Goal: Information Seeking & Learning: Learn about a topic

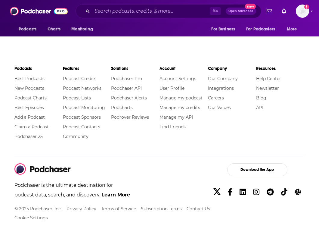
scroll to position [966, 0]
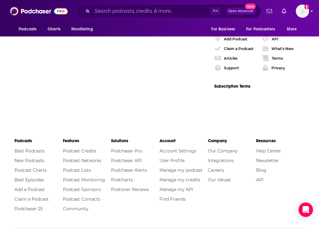
click at [304, 14] on img "Logged in as heidi.egloff" at bounding box center [302, 11] width 13 height 13
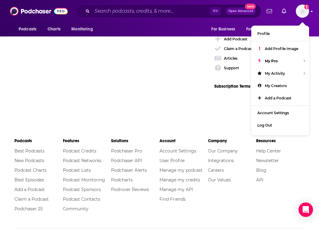
click at [304, 14] on img "Logged in as heidi.egloff" at bounding box center [302, 11] width 13 height 13
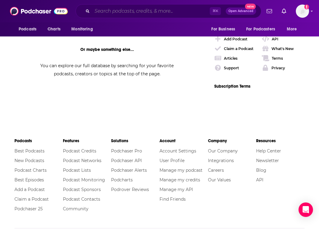
click at [109, 13] on input "Search podcasts, credits, & more..." at bounding box center [151, 11] width 118 height 10
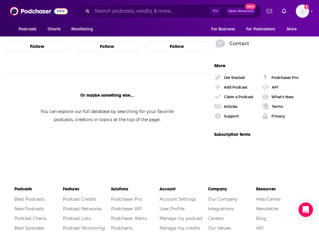
scroll to position [886, 0]
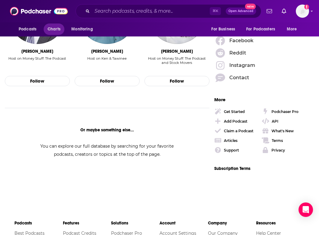
click at [55, 28] on span "Charts" at bounding box center [54, 29] width 13 height 8
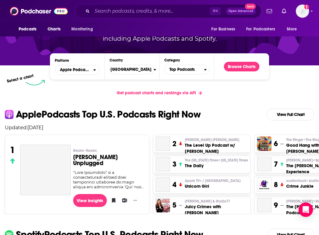
scroll to position [74, 0]
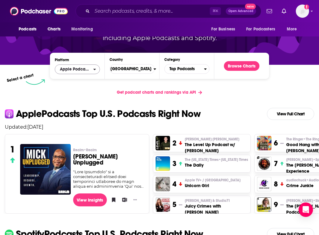
click at [88, 69] on span "Apple Podcasts" at bounding box center [75, 69] width 30 height 4
click at [185, 69] on span "Top Podcasts" at bounding box center [184, 69] width 39 height 10
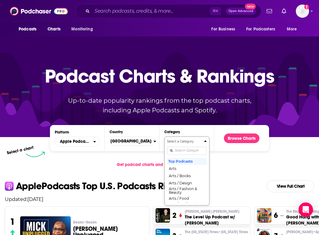
scroll to position [0, 0]
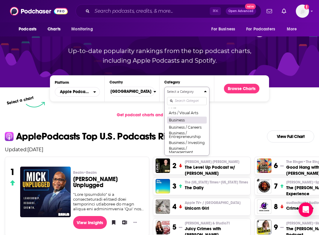
scroll to position [56, 0]
click at [278, 104] on div "Platform Apple Podcasts Country United States Category Select a Category Top Po…" at bounding box center [159, 88] width 319 height 37
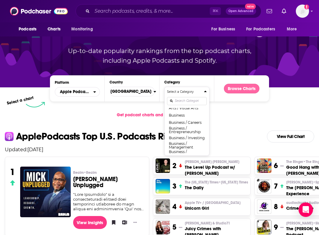
click at [240, 87] on button "Browse Charts" at bounding box center [242, 89] width 36 height 10
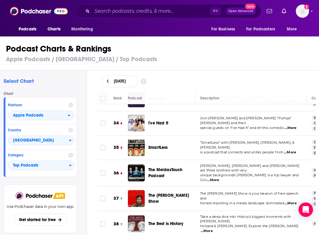
scroll to position [817, 0]
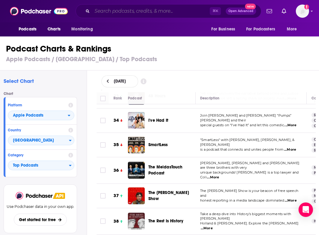
click at [119, 11] on input "Search podcasts, credits, & more..." at bounding box center [151, 11] width 118 height 10
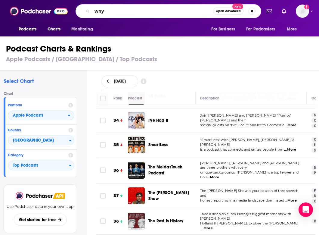
type input "wnyc"
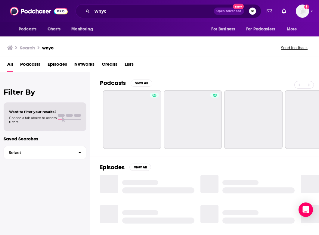
click at [32, 65] on span "Podcasts" at bounding box center [30, 65] width 20 height 12
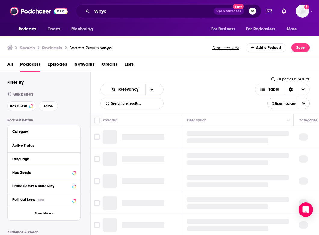
click at [85, 65] on span "Networks" at bounding box center [84, 65] width 20 height 12
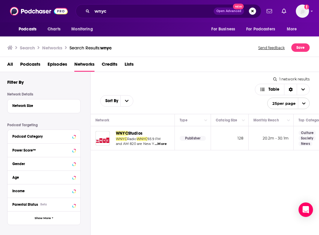
click at [134, 132] on span "Studios" at bounding box center [135, 133] width 14 height 5
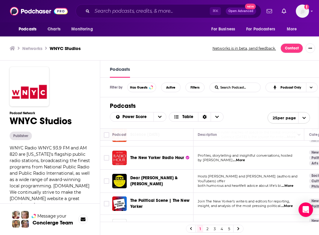
scroll to position [41, 1]
click at [235, 160] on span "...More" at bounding box center [239, 160] width 12 height 5
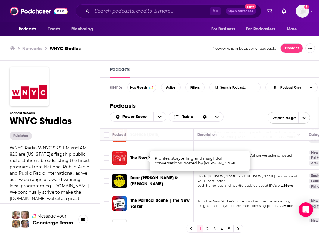
click at [265, 166] on td "Profiles, storytelling and insightful conversations, hosted by David Remnick ..…" at bounding box center [248, 157] width 111 height 23
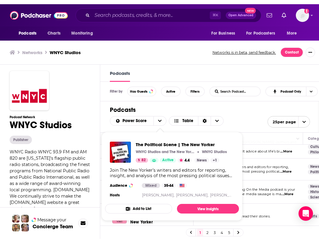
scroll to position [85, 2]
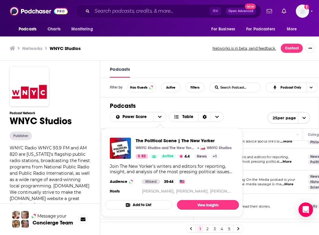
click at [279, 204] on p "New Yorker fiction writers read their stories." at bounding box center [247, 206] width 101 height 5
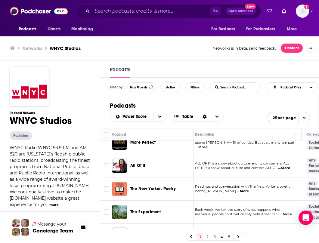
scroll to position [241, 3]
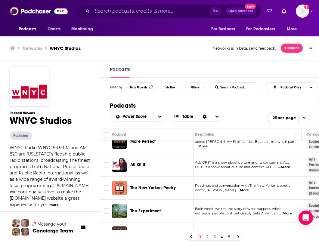
click at [284, 167] on span "...More" at bounding box center [284, 167] width 12 height 5
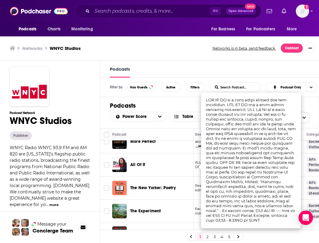
click at [104, 158] on td at bounding box center [106, 164] width 12 height 23
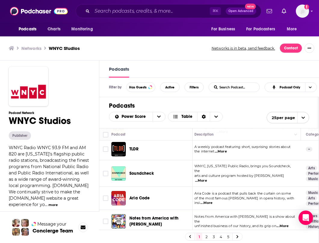
scroll to position [389, 3]
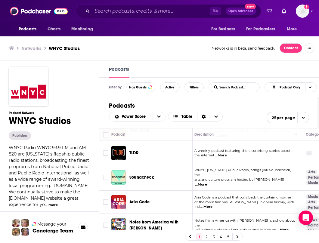
click at [207, 182] on span "...More" at bounding box center [201, 184] width 12 height 5
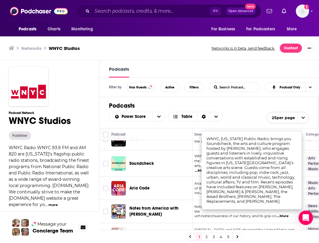
scroll to position [403, 3]
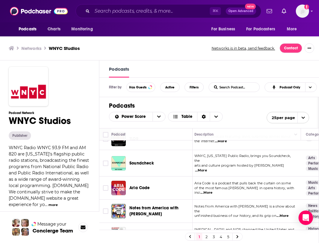
click at [238, 106] on h1 "Podcasts" at bounding box center [209, 106] width 200 height 8
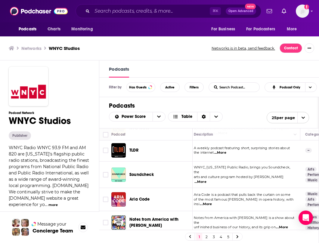
scroll to position [386, 4]
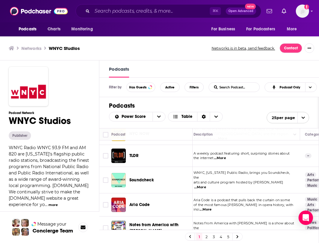
click at [219, 157] on span "...More" at bounding box center [220, 158] width 12 height 5
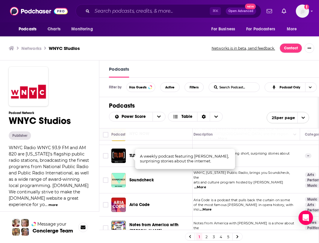
click at [237, 116] on div "Power Score Table 25 per page" at bounding box center [209, 117] width 200 height 11
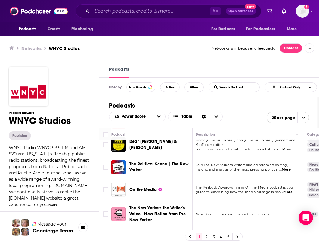
scroll to position [73, 2]
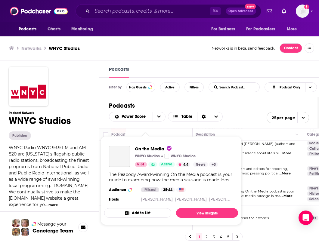
click at [140, 194] on div "On the Media WNYC Studios WNYC Studios 81 Active 4.4 Categories News History Sc…" at bounding box center [171, 174] width 134 height 67
click at [194, 211] on link "View Insights" at bounding box center [207, 213] width 62 height 10
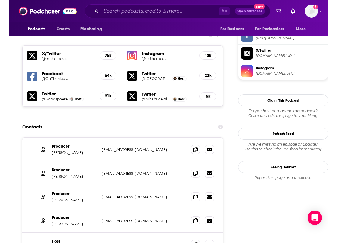
scroll to position [533, 1]
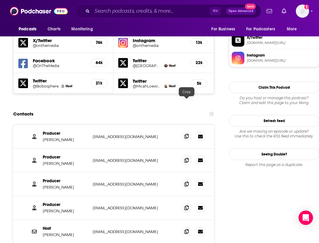
click at [187, 134] on icon at bounding box center [186, 136] width 4 height 5
click at [74, 137] on p "[PERSON_NAME]" at bounding box center [65, 139] width 45 height 5
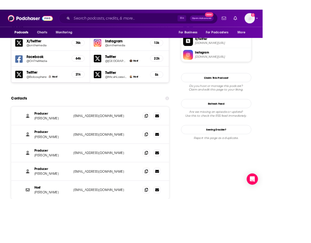
scroll to position [533, 0]
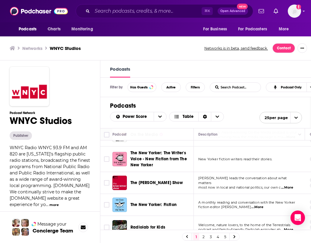
scroll to position [141, 0]
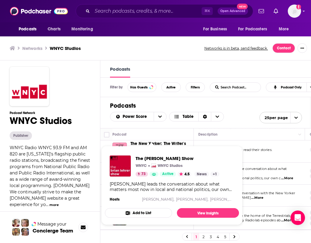
click at [150, 174] on link "Show Podcast Details" at bounding box center [153, 174] width 9 height 5
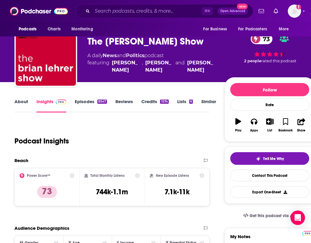
scroll to position [16, 0]
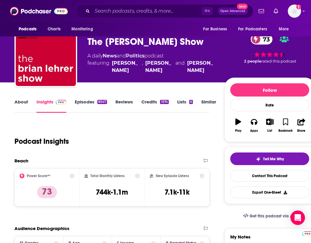
click at [153, 102] on link "Credits 1574" at bounding box center [154, 106] width 27 height 14
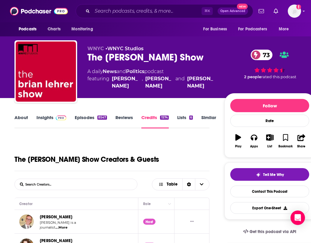
click at [24, 117] on link "About" at bounding box center [21, 122] width 14 height 14
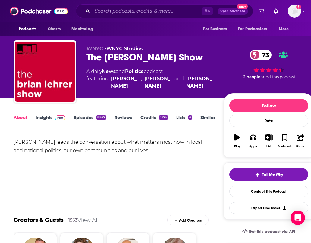
scroll to position [0, 1]
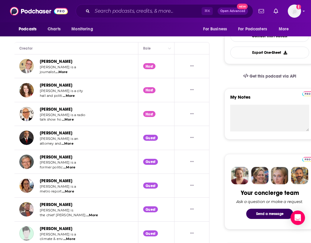
scroll to position [155, 0]
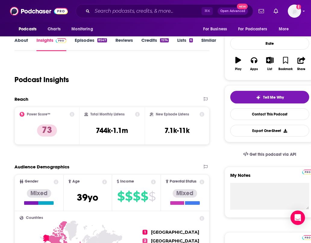
scroll to position [93, 0]
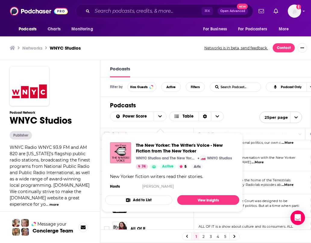
scroll to position [0, 0]
click at [143, 225] on div "All Of It" at bounding box center [161, 229] width 63 height 14
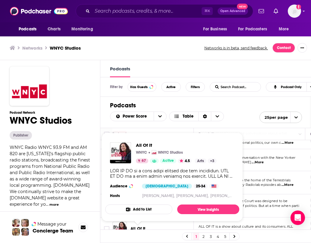
click at [139, 228] on span "All Of It" at bounding box center [137, 228] width 15 height 5
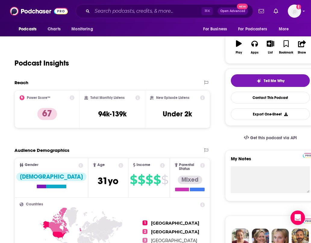
scroll to position [16, 0]
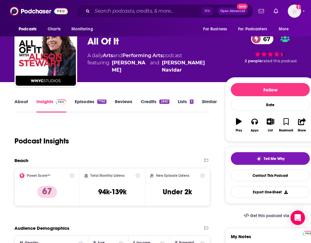
click at [83, 103] on link "Episodes 7765" at bounding box center [91, 106] width 32 height 14
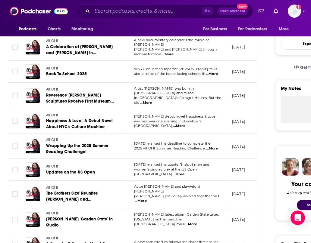
scroll to position [169, 6]
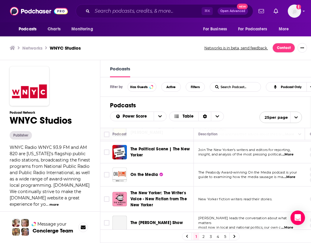
scroll to position [95, 0]
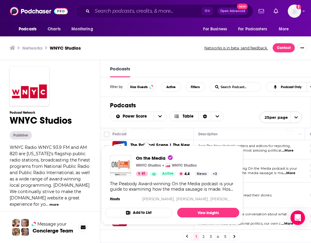
click at [122, 163] on img "On the Media" at bounding box center [120, 165] width 21 height 21
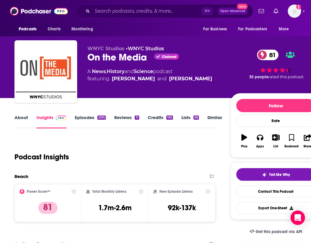
click at [212, 117] on link "Similar" at bounding box center [214, 122] width 15 height 14
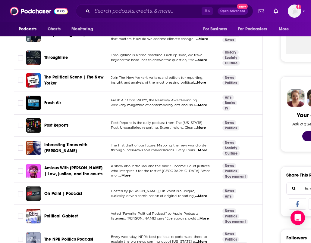
scroll to position [234, 0]
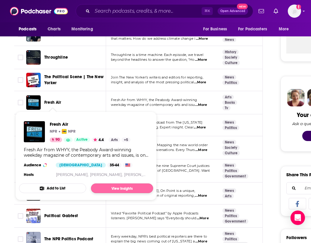
click at [119, 190] on link "View Insights" at bounding box center [122, 189] width 62 height 10
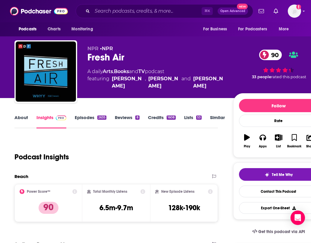
click at [81, 119] on link "Episodes 2635" at bounding box center [91, 122] width 32 height 14
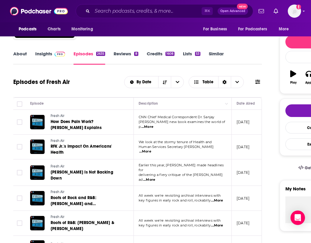
scroll to position [0, 1]
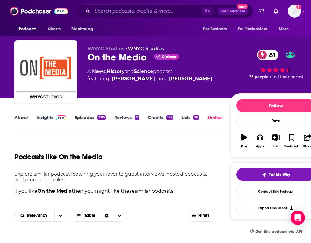
click at [216, 118] on link "Similar" at bounding box center [214, 122] width 15 height 14
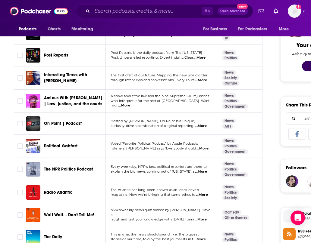
scroll to position [304, 1]
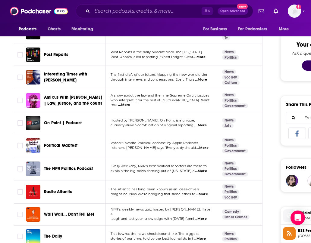
click at [206, 124] on span "...More" at bounding box center [200, 125] width 12 height 5
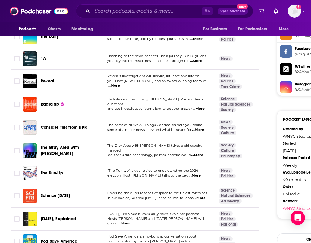
scroll to position [504, 4]
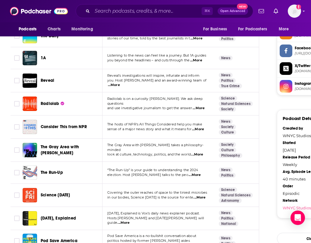
click at [201, 129] on span "...More" at bounding box center [198, 129] width 12 height 5
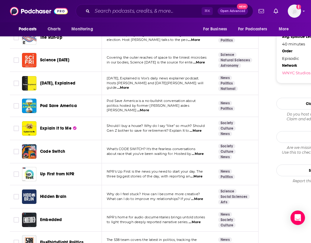
scroll to position [643, 5]
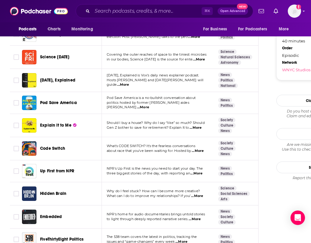
click at [199, 128] on span "...More" at bounding box center [195, 128] width 12 height 5
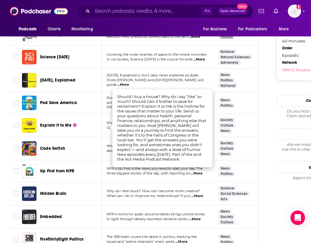
click at [88, 135] on td "Explain It to Me" at bounding box center [62, 125] width 80 height 23
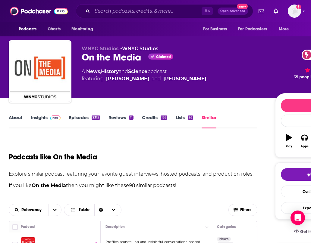
scroll to position [0, 6]
click at [116, 10] on input "Search podcasts, credits, & more..." at bounding box center [146, 11] width 109 height 10
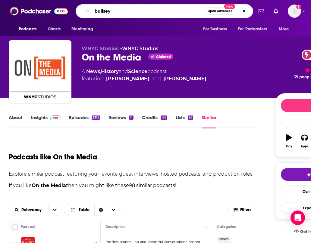
type input "bullseye"
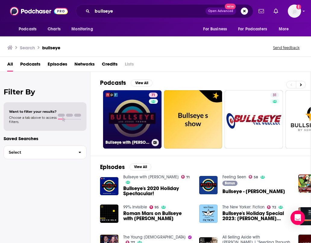
click at [124, 118] on link "71 Bullseye with Jesse Thorn" at bounding box center [132, 119] width 58 height 58
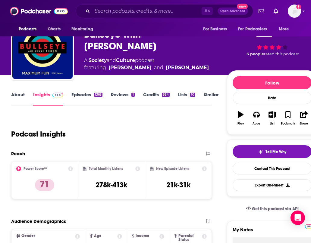
scroll to position [23, 3]
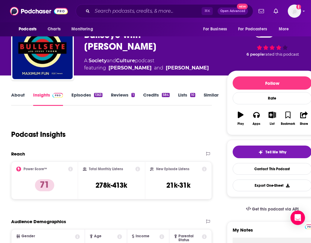
click at [207, 94] on link "Similar" at bounding box center [210, 99] width 15 height 14
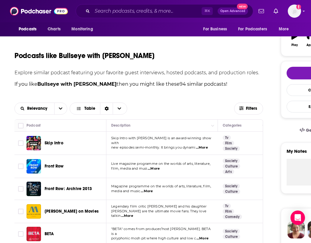
scroll to position [135, 0]
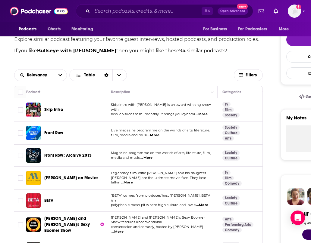
click at [155, 136] on span "...More" at bounding box center [153, 135] width 12 height 5
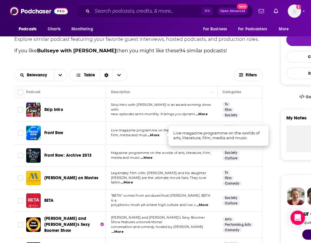
click at [155, 136] on span "...More" at bounding box center [153, 135] width 12 height 5
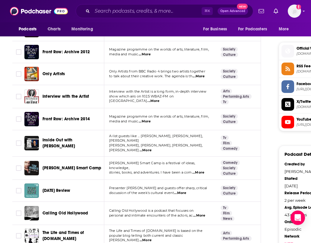
scroll to position [485, 2]
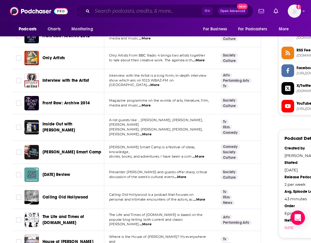
click at [142, 13] on input "Search podcasts, credits, & more..." at bounding box center [146, 11] width 109 height 10
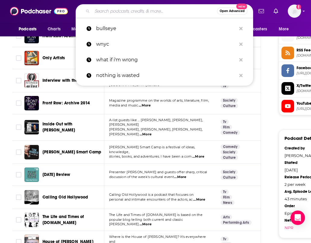
type input "l"
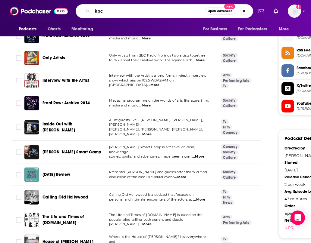
type input "kpcc"
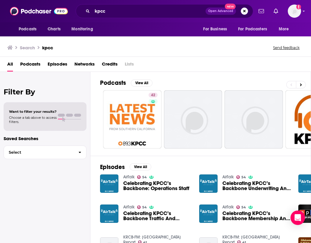
click at [81, 63] on span "Networks" at bounding box center [84, 65] width 20 height 12
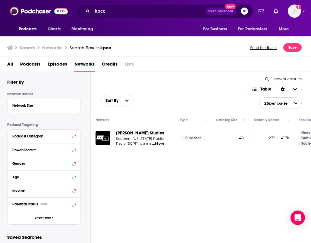
click at [132, 132] on span "[PERSON_NAME] Studios" at bounding box center [140, 133] width 48 height 5
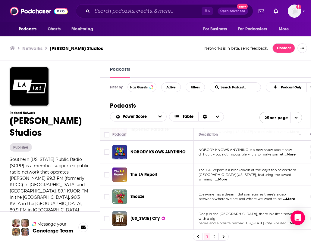
scroll to position [45, 0]
click at [293, 153] on span "...More" at bounding box center [289, 154] width 12 height 5
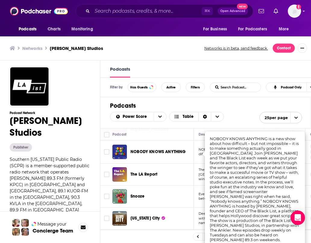
click at [245, 110] on div "Power Score Table 25 per page" at bounding box center [206, 117] width 192 height 14
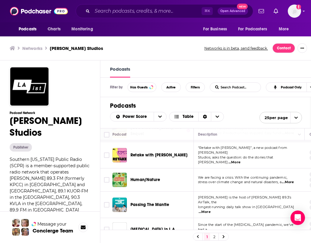
scroll to position [245, 1]
click at [240, 160] on span "...More" at bounding box center [234, 162] width 12 height 5
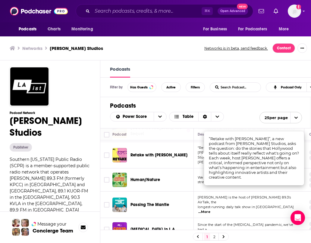
click at [247, 112] on div "Power Score Table 25 per page" at bounding box center [206, 117] width 192 height 11
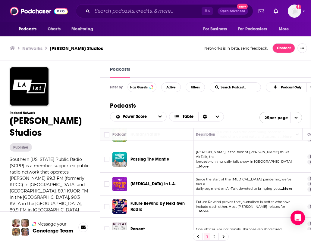
scroll to position [292, 3]
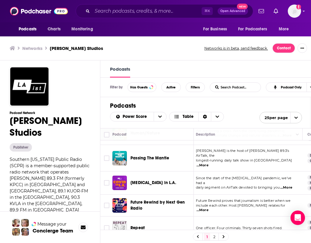
click at [208, 163] on span "...More" at bounding box center [202, 165] width 12 height 5
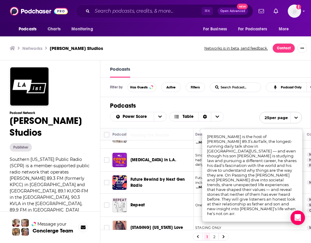
scroll to position [316, 3]
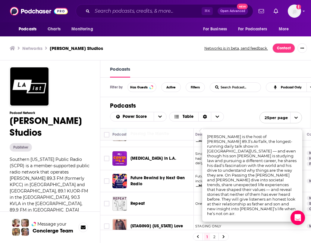
click at [173, 177] on div "Podcasts Charts Monitoring ⌘ K Open Advanced New For Business For Podcasters Mo…" at bounding box center [155, 121] width 311 height 243
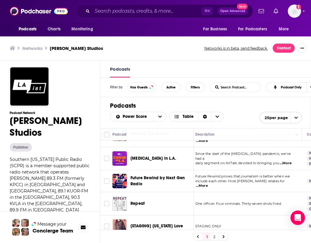
click at [208, 184] on span "...More" at bounding box center [202, 186] width 12 height 5
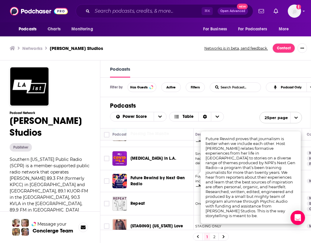
click at [172, 175] on span "Future Rewind by Next Gen Radio" at bounding box center [160, 181] width 60 height 12
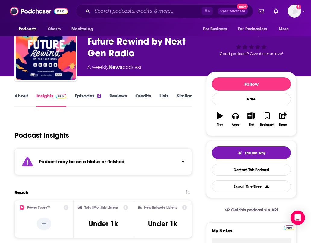
scroll to position [18, 1]
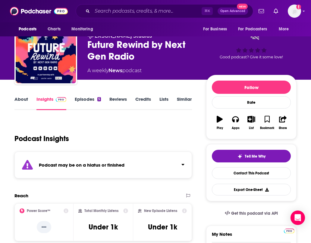
click at [86, 101] on link "Episodes 5" at bounding box center [88, 103] width 26 height 14
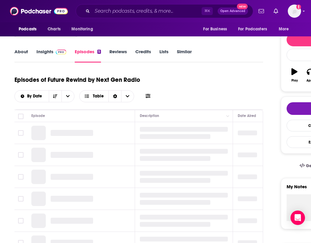
scroll to position [67, 0]
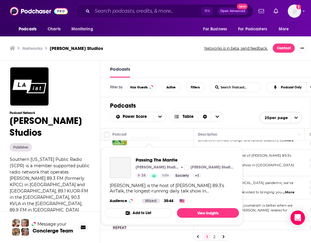
scroll to position [290, 1]
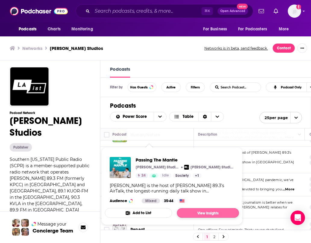
click at [201, 213] on link "View Insights" at bounding box center [208, 213] width 62 height 10
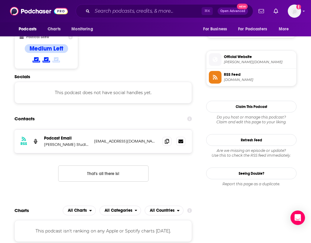
scroll to position [434, 0]
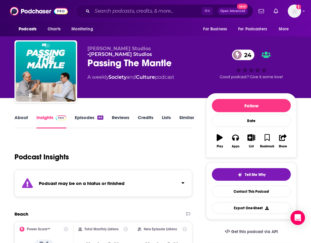
scroll to position [434, 0]
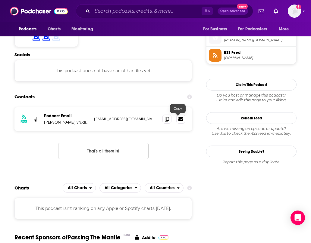
click at [169, 118] on icon at bounding box center [167, 119] width 4 height 5
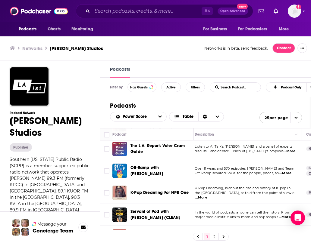
scroll to position [416, 4]
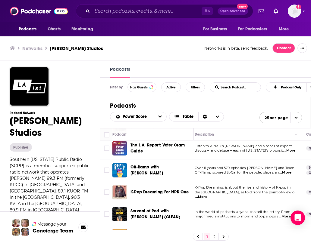
click at [288, 170] on span "...More" at bounding box center [285, 172] width 12 height 5
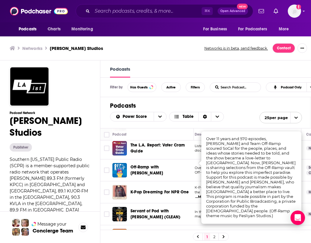
click at [244, 111] on div "Power Score Table 25 per page" at bounding box center [206, 117] width 192 height 14
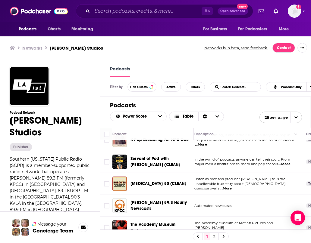
scroll to position [0, 0]
click at [214, 236] on link "2" at bounding box center [214, 236] width 6 height 7
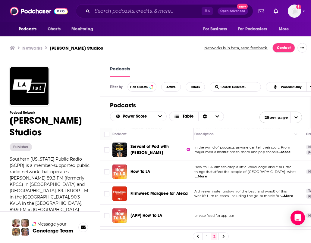
scroll to position [90, 4]
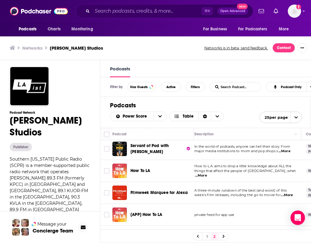
click at [286, 151] on span "...More" at bounding box center [284, 151] width 12 height 5
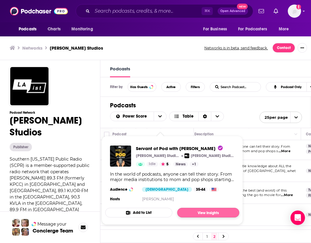
click at [189, 211] on link "View Insights" at bounding box center [208, 213] width 62 height 10
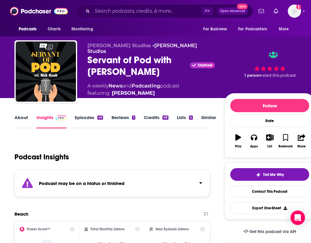
click at [85, 117] on link "Episodes 45" at bounding box center [89, 122] width 28 height 14
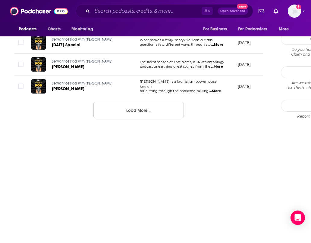
scroll to position [661, 0]
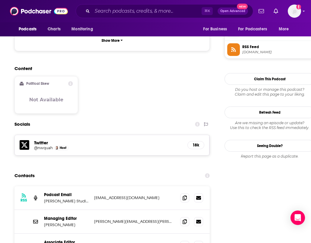
scroll to position [482, 0]
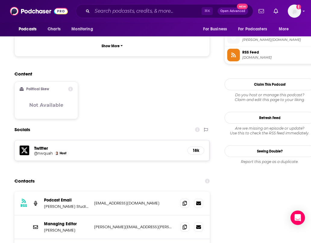
click at [45, 145] on h5 "Twitter" at bounding box center [108, 148] width 148 height 6
click at [42, 151] on h5 "@nwquah" at bounding box center [43, 153] width 19 height 5
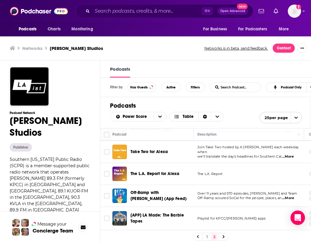
scroll to position [355, 1]
click at [140, 11] on input "Search podcasts, credits, & more..." at bounding box center [146, 11] width 109 height 10
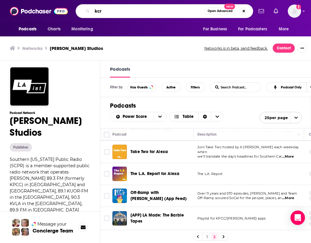
type input "kcrw"
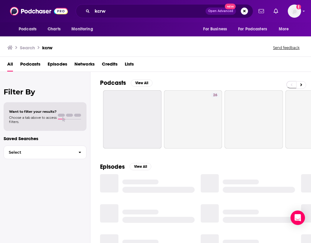
click at [84, 64] on span "Networks" at bounding box center [84, 65] width 20 height 12
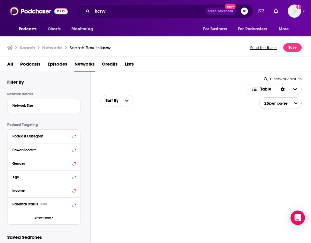
click at [86, 66] on span "Networks" at bounding box center [84, 65] width 20 height 12
click at [29, 62] on span "Podcasts" at bounding box center [30, 65] width 20 height 12
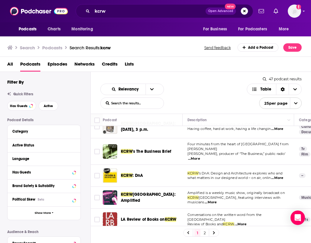
scroll to position [37, 0]
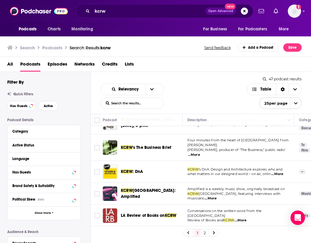
click at [200, 153] on span "...More" at bounding box center [194, 155] width 12 height 5
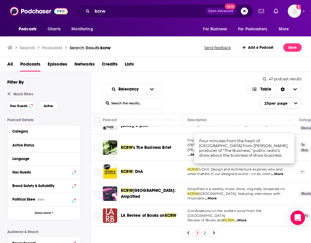
click at [221, 175] on td "KCRW ’s DnA: Design and Architecture explores who and what matters in our desig…" at bounding box center [237, 172] width 111 height 22
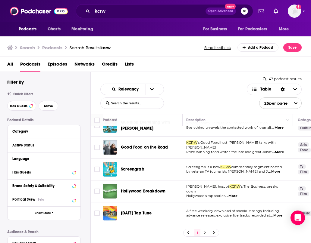
scroll to position [309, 1]
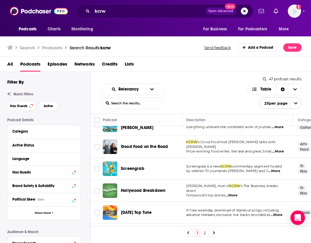
click at [279, 169] on span "...More" at bounding box center [274, 171] width 12 height 5
click at [267, 191] on td "[PERSON_NAME], host of KCRW ’s The Business, breaks down Hollywood's top storie…" at bounding box center [236, 191] width 111 height 22
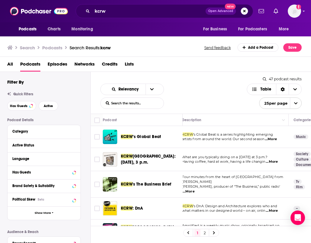
scroll to position [0, 5]
click at [109, 137] on img "KCRW’s Global Beat" at bounding box center [110, 137] width 14 height 14
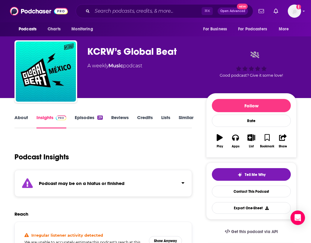
scroll to position [0, 1]
click at [141, 118] on link "Credits" at bounding box center [145, 122] width 16 height 14
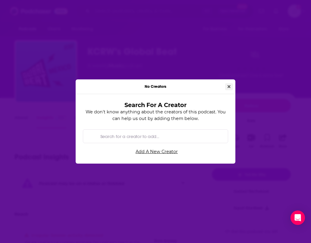
click at [228, 85] on icon "Close" at bounding box center [228, 87] width 3 height 4
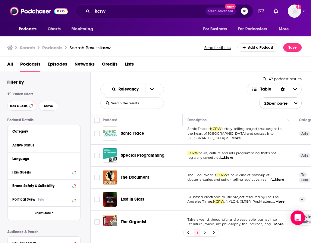
scroll to position [455, 0]
click at [204, 233] on link "2" at bounding box center [204, 232] width 6 height 7
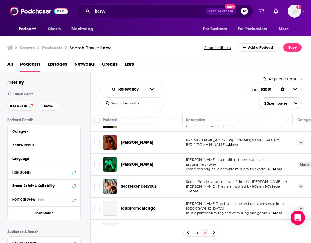
scroll to position [368, 2]
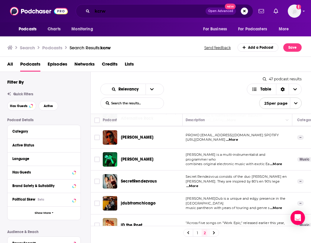
click at [142, 7] on input "kcrw" at bounding box center [148, 11] width 113 height 10
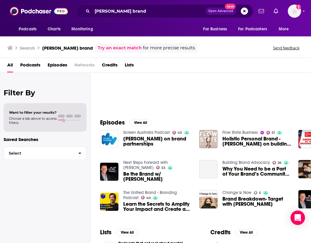
scroll to position [45, 0]
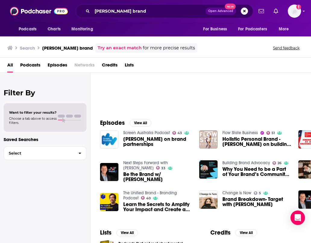
click at [302, 11] on icon "Show profile menu" at bounding box center [303, 11] width 2 height 4
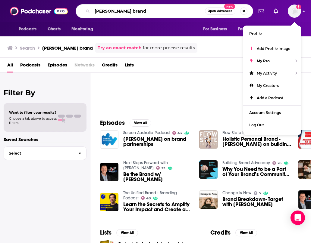
click at [153, 12] on input "[PERSON_NAME] brand" at bounding box center [148, 11] width 113 height 10
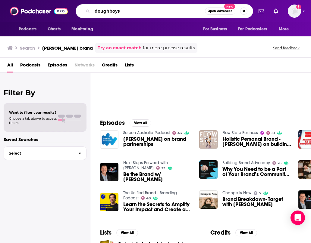
type input "doughboys"
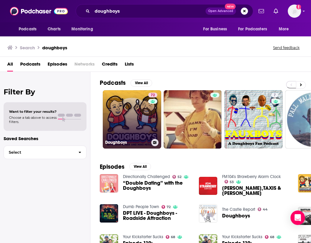
scroll to position [0, 0]
click at [134, 126] on link "72 Doughboys" at bounding box center [132, 119] width 58 height 58
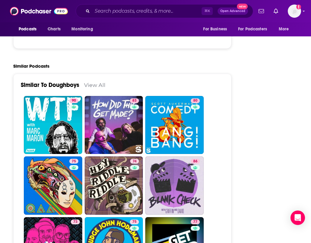
scroll to position [1207, 1]
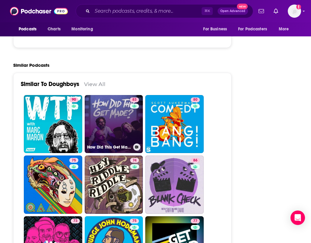
click at [124, 95] on link "83 How Did This Get Made?" at bounding box center [114, 124] width 58 height 58
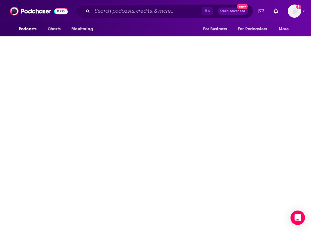
type input "[URL][DOMAIN_NAME]"
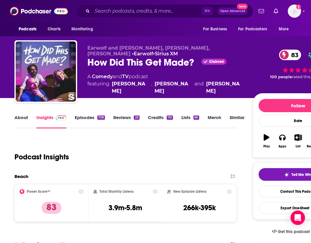
click at [21, 116] on link "About" at bounding box center [21, 122] width 14 height 14
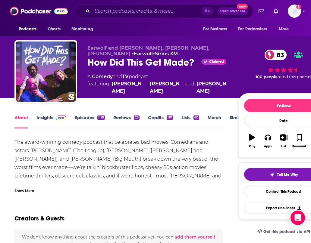
click at [22, 117] on link "About" at bounding box center [21, 122] width 14 height 14
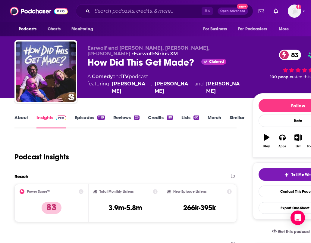
type input "[URL][DOMAIN_NAME]"
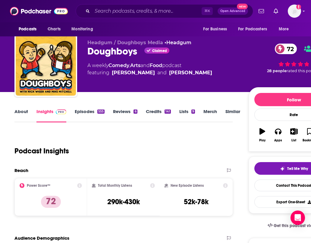
scroll to position [7, 0]
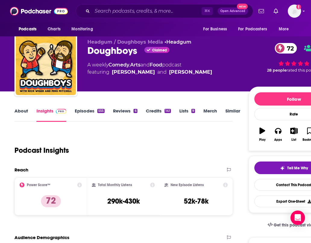
click at [234, 108] on link "Similar" at bounding box center [232, 115] width 15 height 14
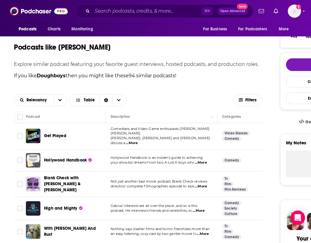
scroll to position [110, 1]
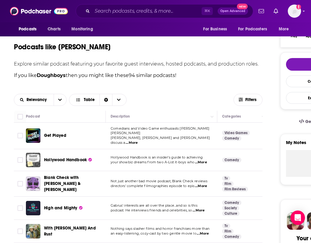
click at [138, 141] on span "...More" at bounding box center [132, 143] width 12 height 5
click at [166, 104] on div "Relevancy Table" at bounding box center [123, 100] width 219 height 12
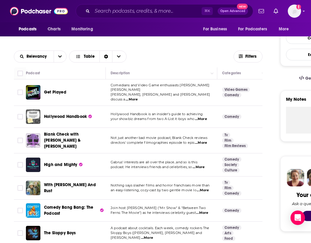
scroll to position [153, 1]
click at [202, 119] on span "...More" at bounding box center [200, 119] width 12 height 5
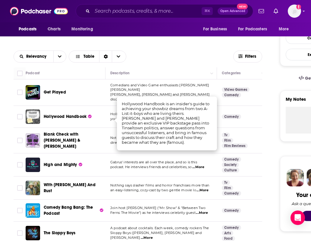
click at [187, 55] on div "Relevancy Table" at bounding box center [123, 57] width 219 height 12
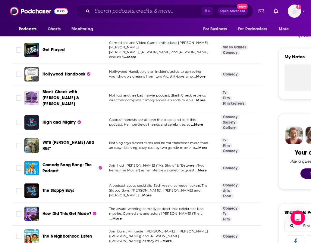
scroll to position [199, 2]
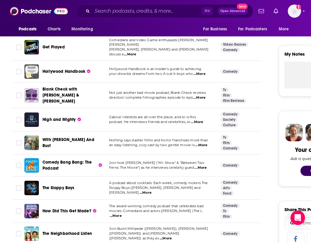
click at [198, 120] on span "...More" at bounding box center [197, 122] width 12 height 5
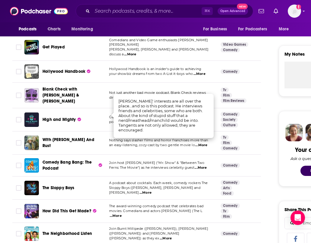
click at [109, 122] on td "[PERSON_NAME]' interests are all over the place...and so is this podcast. He in…" at bounding box center [159, 119] width 111 height 23
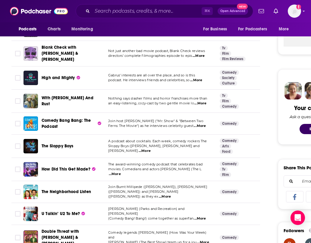
scroll to position [243, 3]
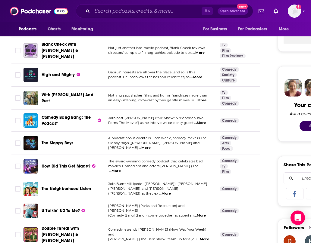
click at [200, 121] on span "...More" at bounding box center [200, 123] width 12 height 5
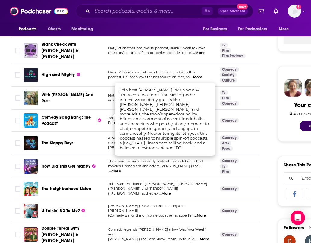
click at [55, 115] on span "Comedy Bang Bang: The Podcast" at bounding box center [66, 120] width 49 height 11
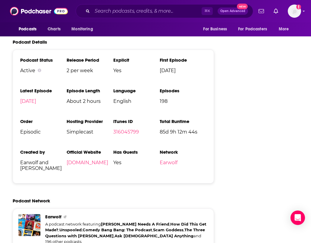
scroll to position [1191, 2]
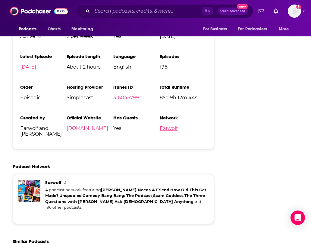
click at [177, 126] on link "Earwolf" at bounding box center [169, 129] width 18 height 6
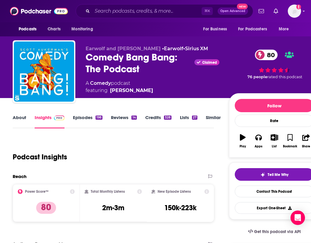
scroll to position [0, 2]
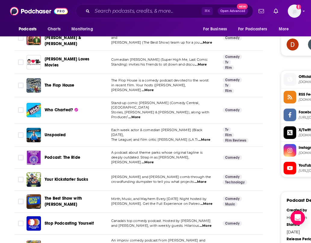
scroll to position [441, 0]
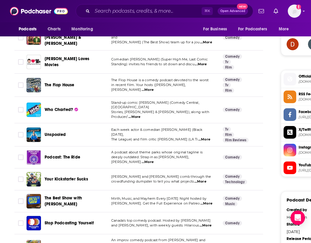
click at [201, 137] on span "...More" at bounding box center [204, 139] width 12 height 5
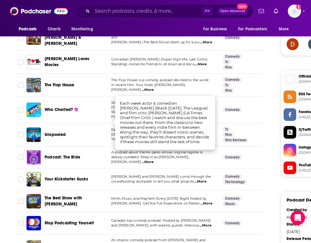
click at [109, 127] on td "Each week actor & comedian [PERSON_NAME] (Black [DATE], The League) and film cr…" at bounding box center [161, 134] width 111 height 23
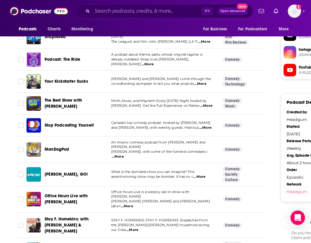
scroll to position [539, 0]
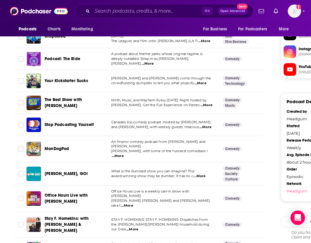
click at [203, 125] on span "...More" at bounding box center [205, 127] width 12 height 5
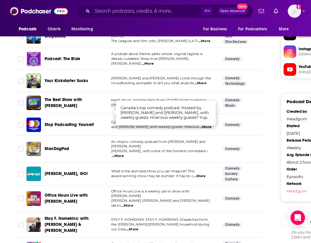
click at [188, 140] on span "An improv comedy podcast from [PERSON_NAME] and [PERSON_NAME]" at bounding box center [158, 144] width 94 height 9
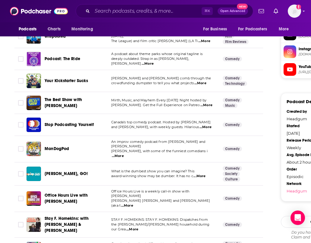
click at [200, 174] on span "...More" at bounding box center [199, 176] width 12 height 5
click at [110, 163] on td "What is the dumbest show you can imagine? This award-winning show may be dumber…" at bounding box center [161, 174] width 111 height 23
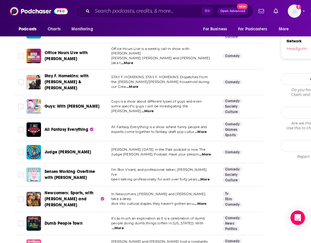
scroll to position [684, 0]
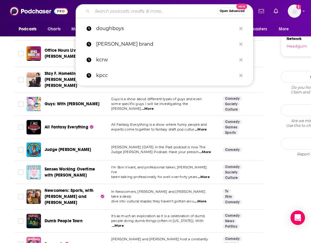
click at [113, 11] on input "Search podcasts, credits, & more..." at bounding box center [154, 11] width 125 height 10
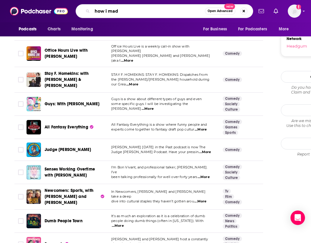
type input "how i made"
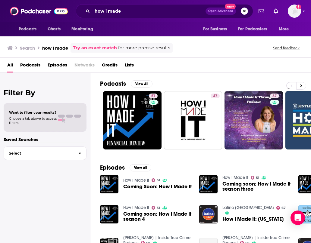
click at [33, 65] on span "Podcasts" at bounding box center [30, 66] width 20 height 12
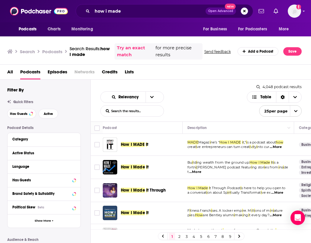
click at [280, 146] on span "...More" at bounding box center [275, 147] width 12 height 5
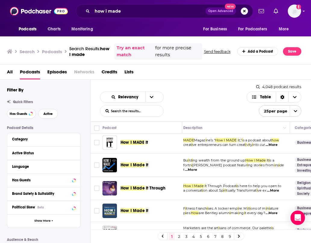
scroll to position [2, 3]
click at [197, 169] on span "...More" at bounding box center [191, 170] width 12 height 5
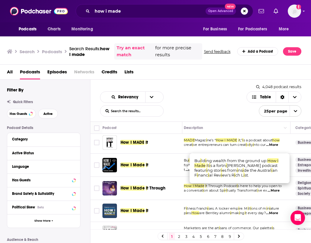
click at [220, 107] on div "Relevancy List Search Input Search the results... Table" at bounding box center [173, 103] width 146 height 25
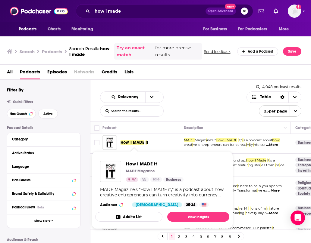
click at [139, 142] on span "How I MADE" at bounding box center [132, 142] width 24 height 5
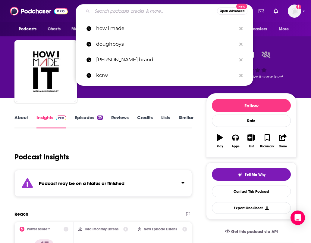
click at [130, 11] on input "Search podcasts, credits, & more..." at bounding box center [154, 11] width 125 height 10
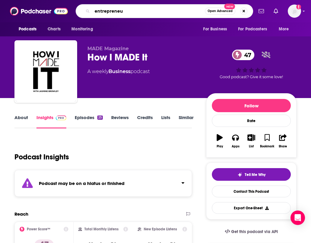
type input "entrepreneur"
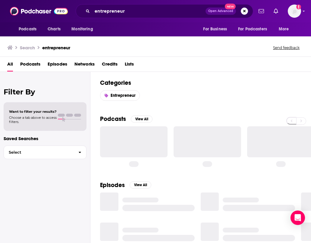
click at [35, 65] on span "Podcasts" at bounding box center [30, 65] width 20 height 12
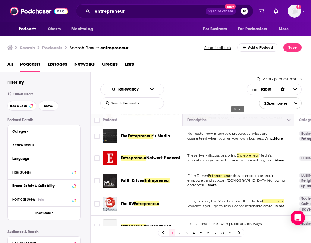
scroll to position [164, 0]
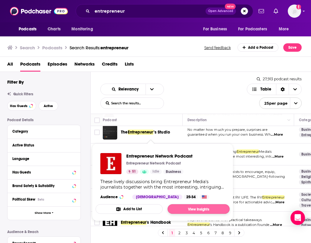
click at [196, 206] on link "View Insights" at bounding box center [198, 209] width 62 height 10
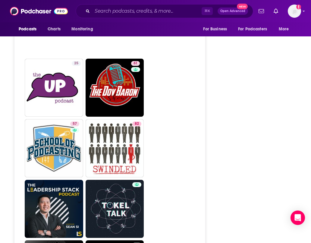
scroll to position [1425, 0]
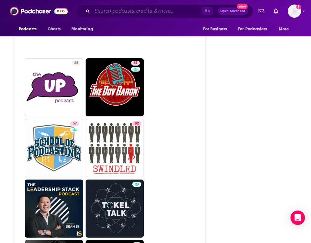
click at [153, 8] on input "Search podcasts, credits, & more..." at bounding box center [146, 11] width 109 height 10
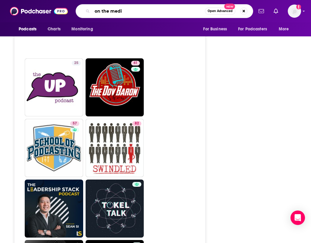
type input "on the media"
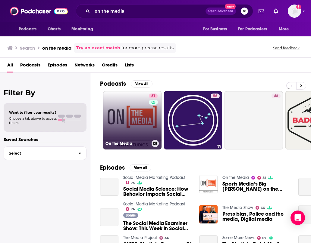
click at [132, 115] on link "81 On the Media" at bounding box center [132, 120] width 58 height 58
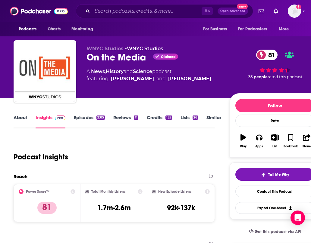
scroll to position [0, 1]
click at [214, 116] on link "Similar" at bounding box center [213, 122] width 15 height 14
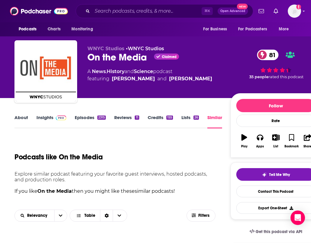
click at [215, 116] on link "Similar" at bounding box center [214, 122] width 15 height 14
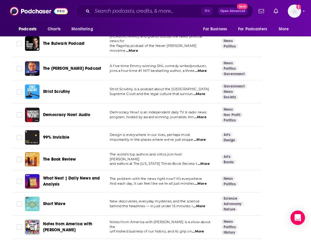
scroll to position [897, 2]
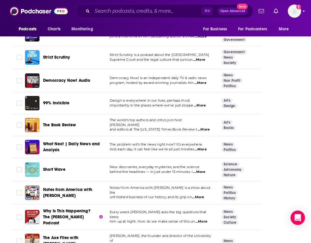
click at [297, 13] on img "Logged in as heidi.egloff" at bounding box center [293, 11] width 13 height 13
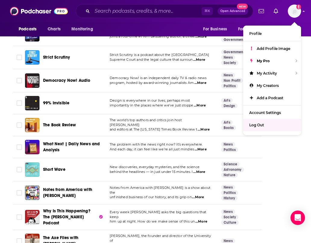
click at [255, 124] on span "Log Out" at bounding box center [256, 125] width 15 height 5
